Goal: Information Seeking & Learning: Learn about a topic

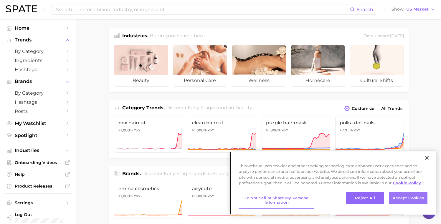
click at [422, 202] on button "Accept Cookies" at bounding box center [408, 198] width 38 height 12
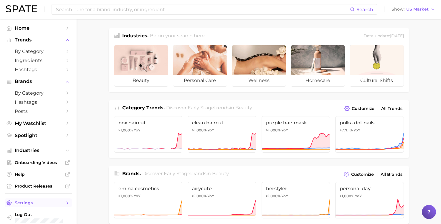
click at [37, 200] on span "Settings" at bounding box center [38, 202] width 47 height 5
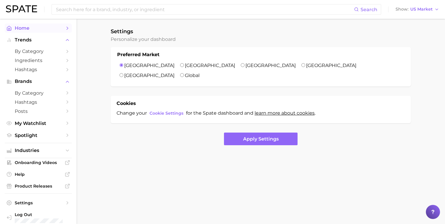
click at [66, 29] on link "Home" at bounding box center [38, 28] width 67 height 9
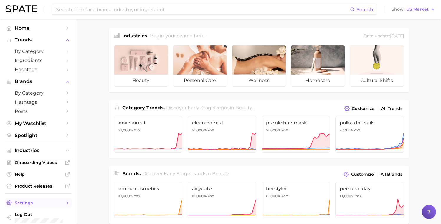
click at [33, 201] on span "Settings" at bounding box center [38, 202] width 47 height 5
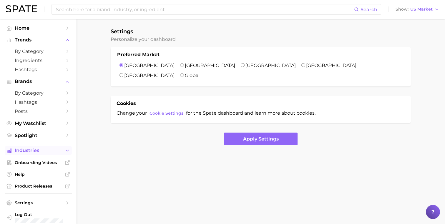
click at [26, 149] on span "Industries" at bounding box center [38, 150] width 47 height 5
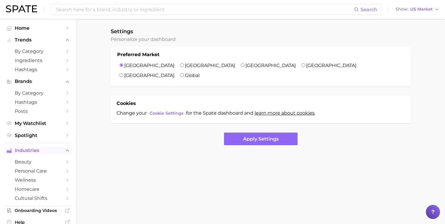
click at [26, 149] on span "Industries" at bounding box center [38, 150] width 47 height 5
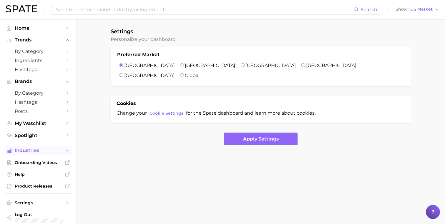
click at [26, 149] on span "Industries" at bounding box center [38, 150] width 47 height 5
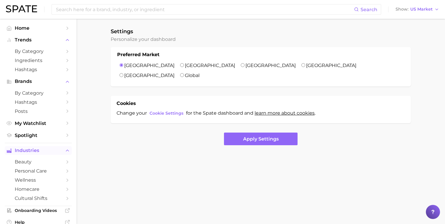
click at [26, 149] on span "Industries" at bounding box center [38, 150] width 47 height 5
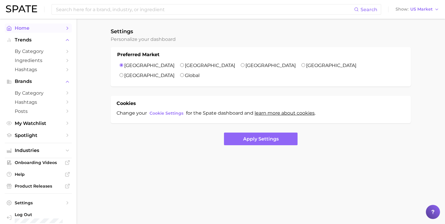
click at [28, 26] on span "Home" at bounding box center [38, 28] width 47 height 6
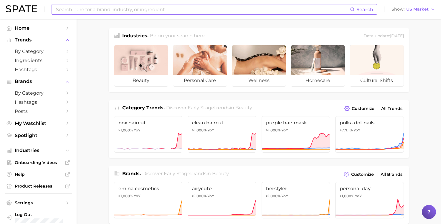
click at [69, 11] on input at bounding box center [202, 9] width 294 height 10
type input "API"
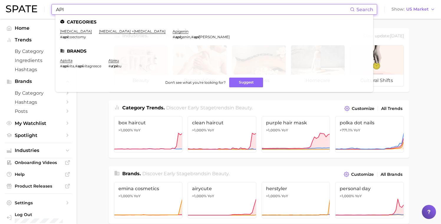
drag, startPoint x: 68, startPoint y: 9, endPoint x: 34, endPoint y: 6, distance: 34.6
click at [34, 6] on div "API Search Categories apicoectomy # api coectomy dental surgery > apicoectomy a…" at bounding box center [220, 9] width 429 height 19
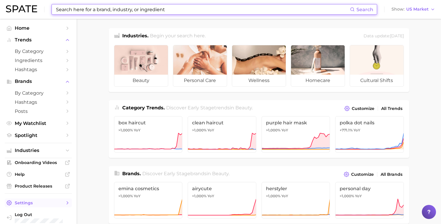
click at [43, 202] on link "Settings" at bounding box center [38, 203] width 67 height 9
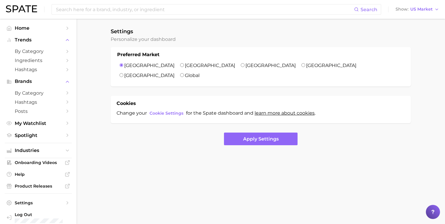
click at [102, 162] on main "Settings Personalize your dashboard Preferred Market United States United Kingd…" at bounding box center [261, 97] width 368 height 156
click at [40, 205] on ul "Settings Log Out" at bounding box center [38, 212] width 67 height 26
click at [42, 201] on span "Settings" at bounding box center [38, 202] width 47 height 5
click at [41, 28] on span "Home" at bounding box center [38, 28] width 47 height 6
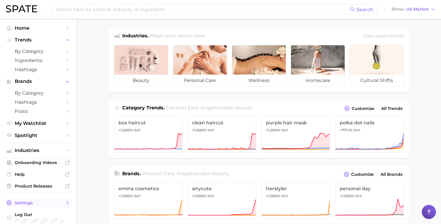
click at [22, 203] on link "Settings" at bounding box center [38, 203] width 67 height 9
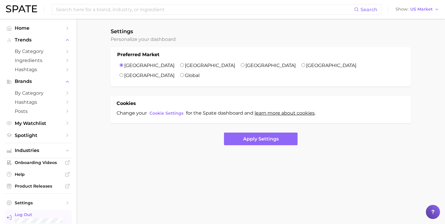
click at [21, 213] on span "Log Out" at bounding box center [41, 214] width 52 height 5
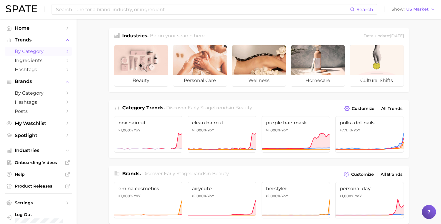
click at [62, 54] on link "by Category" at bounding box center [38, 51] width 67 height 9
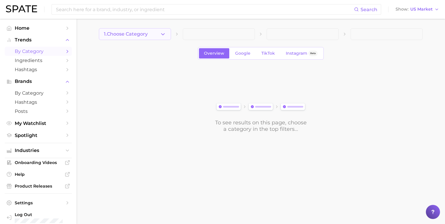
click at [159, 34] on button "1. Choose Category" at bounding box center [135, 34] width 72 height 12
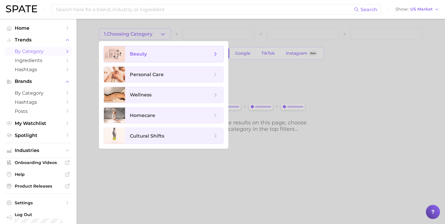
click at [154, 53] on span "beauty" at bounding box center [171, 54] width 82 height 6
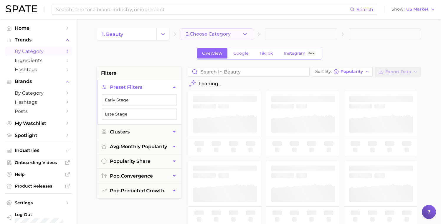
click at [204, 34] on span "2. Choose Category" at bounding box center [208, 33] width 45 height 5
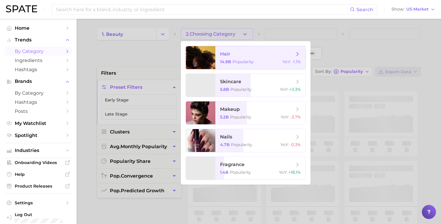
click at [226, 59] on span "hair 14.9b Popularity YoY : -1.1%" at bounding box center [260, 57] width 90 height 23
